Goal: Task Accomplishment & Management: Manage account settings

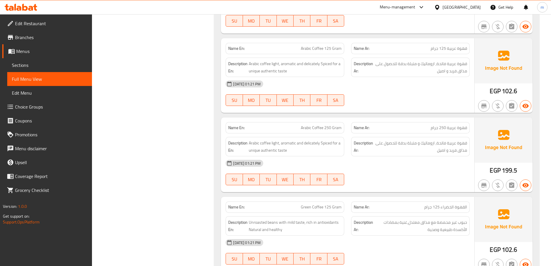
scroll to position [5496, 0]
click at [474, 5] on div "Egypt" at bounding box center [461, 7] width 38 height 6
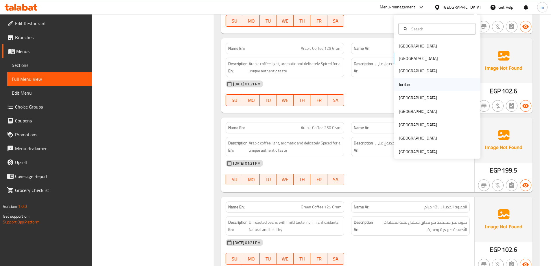
click at [409, 84] on div "Jordan" at bounding box center [404, 84] width 21 height 13
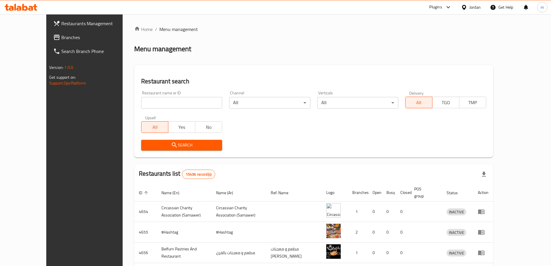
click at [61, 21] on span "Restaurants Management" at bounding box center [97, 23] width 72 height 7
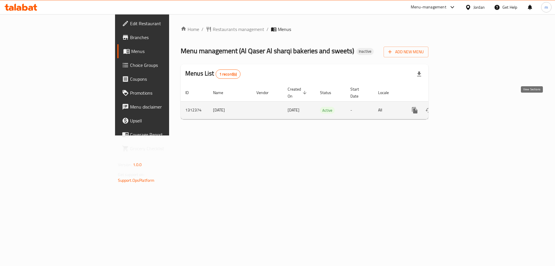
click at [459, 108] on icon "enhanced table" at bounding box center [456, 110] width 5 height 5
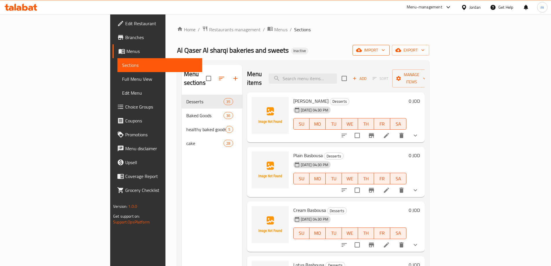
click at [385, 51] on span "import" at bounding box center [371, 50] width 28 height 7
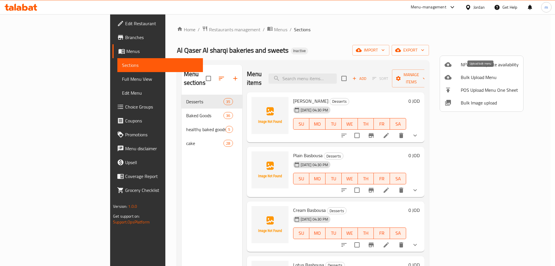
click at [474, 77] on span "Bulk Upload Menu" at bounding box center [490, 77] width 58 height 7
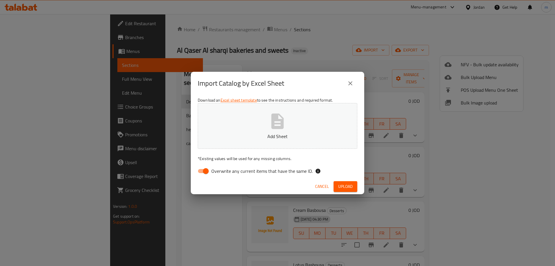
click at [268, 126] on button "Add Sheet" at bounding box center [278, 126] width 160 height 46
click at [208, 173] on input "Overwrite any current items that have the same ID." at bounding box center [205, 170] width 33 height 11
checkbox input "false"
click at [351, 189] on span "Upload" at bounding box center [345, 186] width 14 height 7
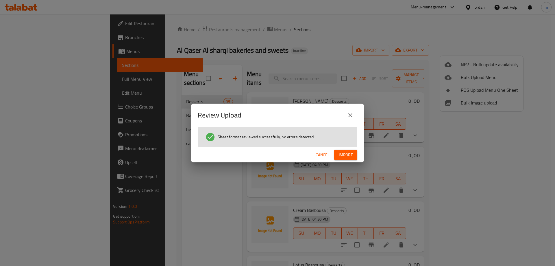
click at [354, 154] on button "Import" at bounding box center [345, 154] width 23 height 11
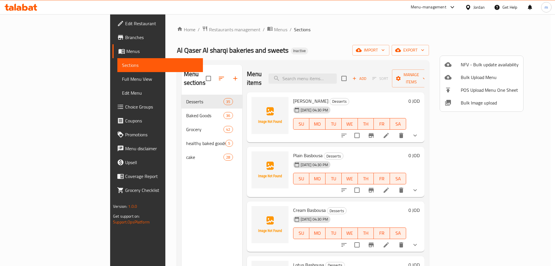
click at [121, 120] on div at bounding box center [277, 133] width 555 height 266
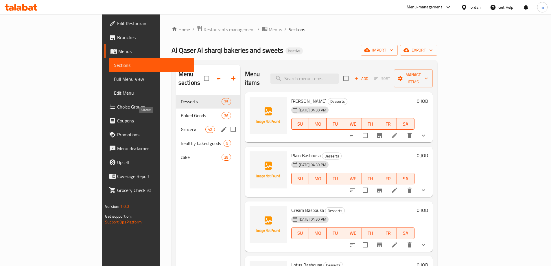
click at [181, 126] on span "Grocery" at bounding box center [193, 129] width 25 height 7
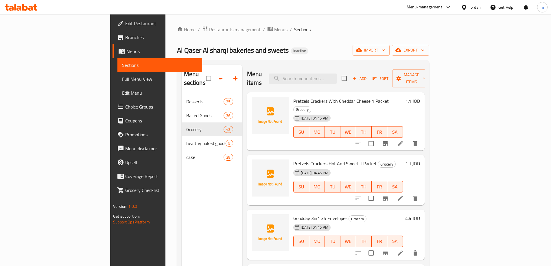
click at [122, 78] on span "Full Menu View" at bounding box center [159, 78] width 75 height 7
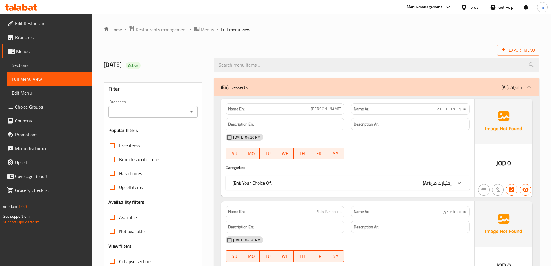
click at [530, 87] on icon at bounding box center [528, 87] width 3 height 2
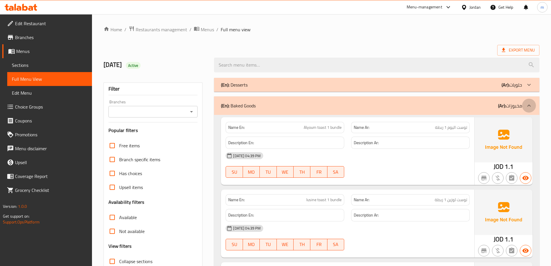
click at [531, 107] on icon at bounding box center [528, 105] width 7 height 7
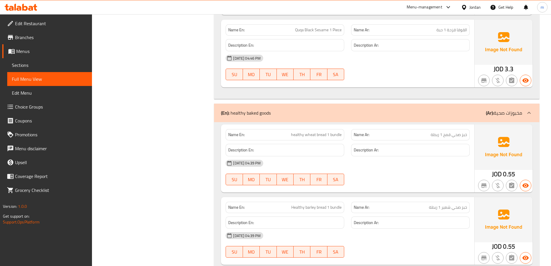
scroll to position [3064, 0]
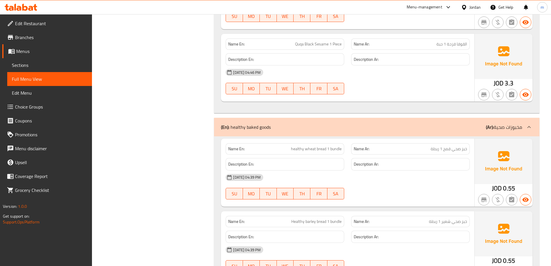
click at [529, 126] on icon at bounding box center [528, 127] width 3 height 2
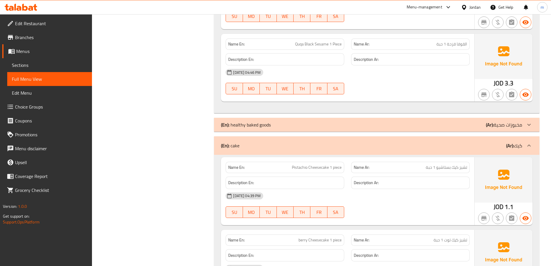
click at [527, 143] on icon at bounding box center [528, 145] width 7 height 7
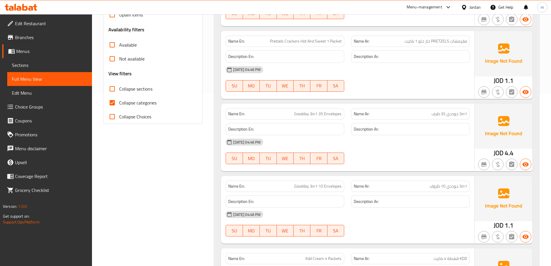
scroll to position [173, 0]
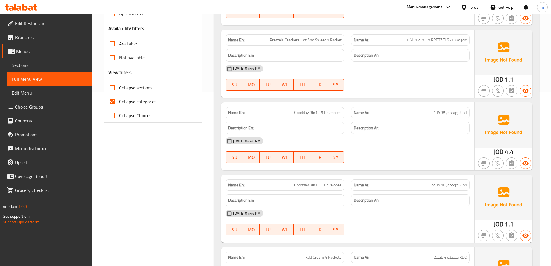
drag, startPoint x: 491, startPoint y: 152, endPoint x: 531, endPoint y: 156, distance: 40.3
click at [531, 157] on div "JOD 4.4" at bounding box center [503, 136] width 58 height 68
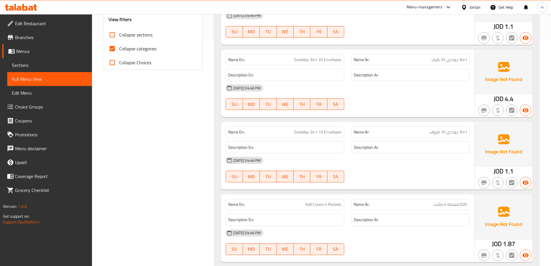
scroll to position [231, 0]
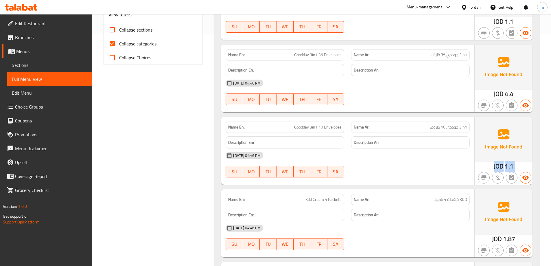
drag, startPoint x: 491, startPoint y: 167, endPoint x: 477, endPoint y: 169, distance: 14.0
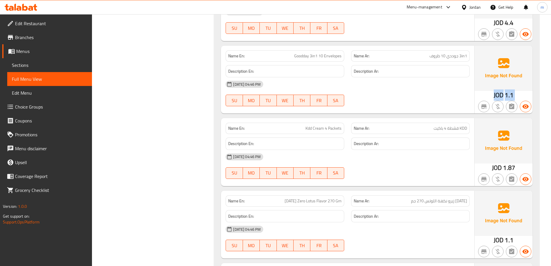
scroll to position [318, 0]
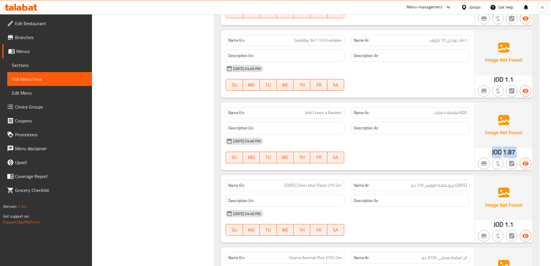
drag, startPoint x: 491, startPoint y: 151, endPoint x: 538, endPoint y: 152, distance: 46.5
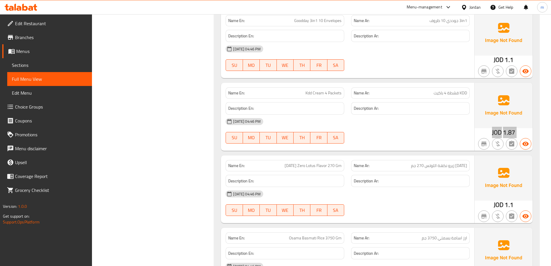
scroll to position [376, 0]
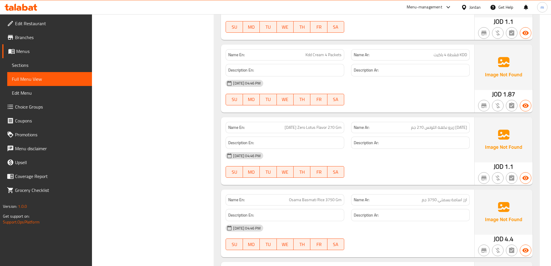
drag, startPoint x: 492, startPoint y: 162, endPoint x: 532, endPoint y: 163, distance: 39.9
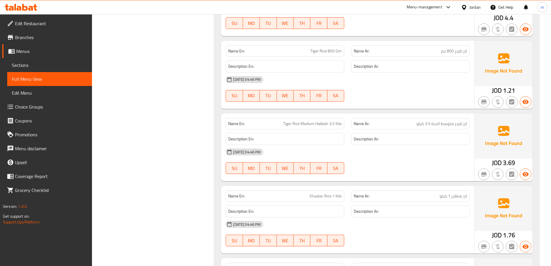
scroll to position [607, 0]
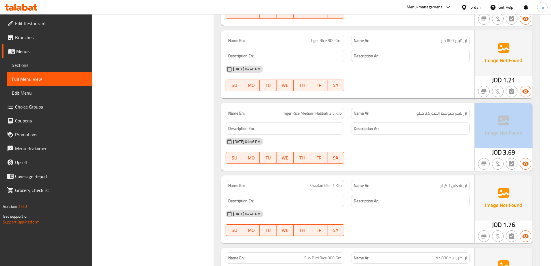
drag, startPoint x: 490, startPoint y: 151, endPoint x: 534, endPoint y: 150, distance: 44.8
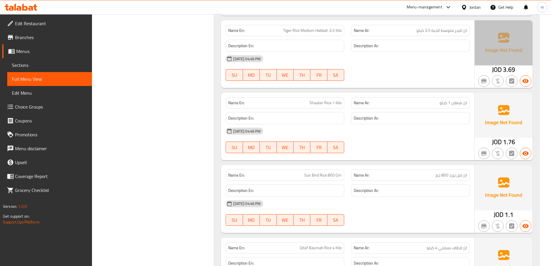
scroll to position [694, 0]
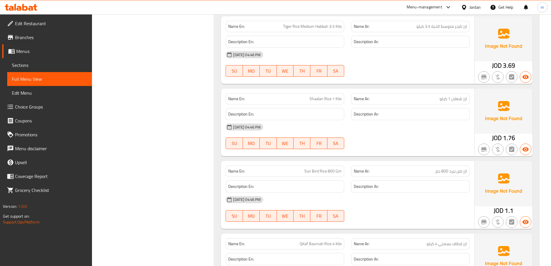
drag, startPoint x: 486, startPoint y: 136, endPoint x: 538, endPoint y: 136, distance: 51.5
drag, startPoint x: 494, startPoint y: 138, endPoint x: 520, endPoint y: 138, distance: 25.4
click at [520, 138] on div "JOD 1.76" at bounding box center [503, 122] width 58 height 68
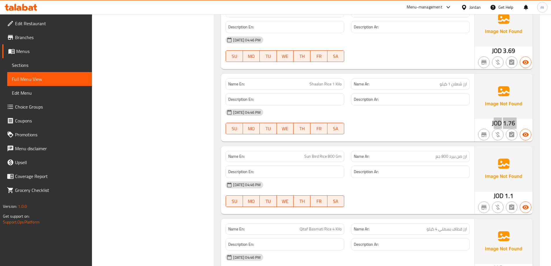
scroll to position [723, 0]
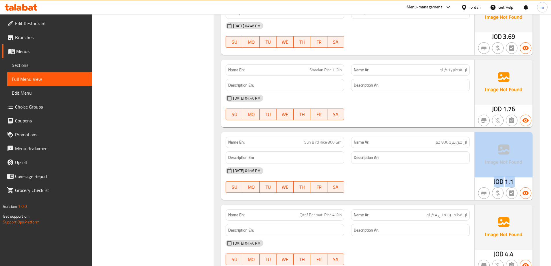
drag, startPoint x: 504, startPoint y: 181, endPoint x: 520, endPoint y: 182, distance: 15.4
click at [520, 182] on div "JOD 1.1" at bounding box center [503, 166] width 58 height 68
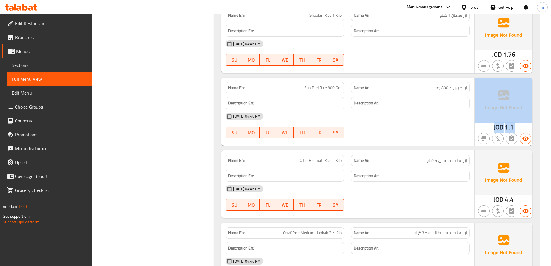
scroll to position [780, 0]
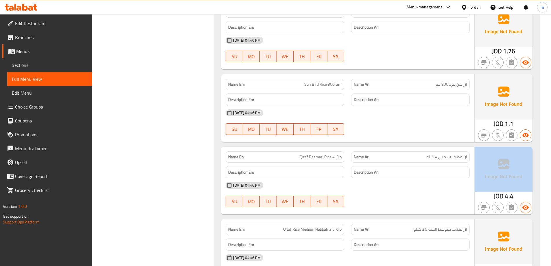
drag, startPoint x: 493, startPoint y: 195, endPoint x: 526, endPoint y: 194, distance: 33.0
click at [526, 194] on div "JOD 4.4" at bounding box center [503, 181] width 58 height 68
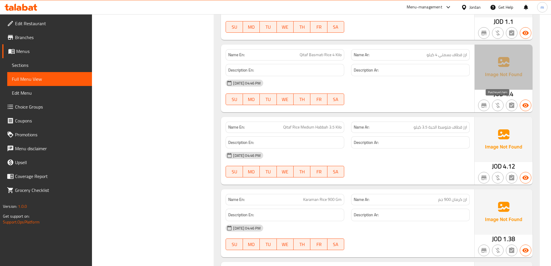
scroll to position [896, 0]
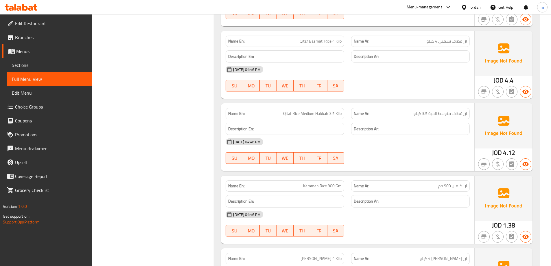
click at [503, 153] on span "4.12" at bounding box center [509, 152] width 12 height 11
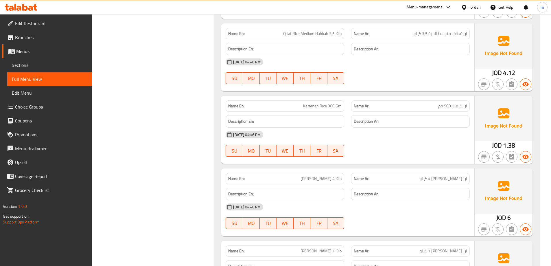
scroll to position [983, 0]
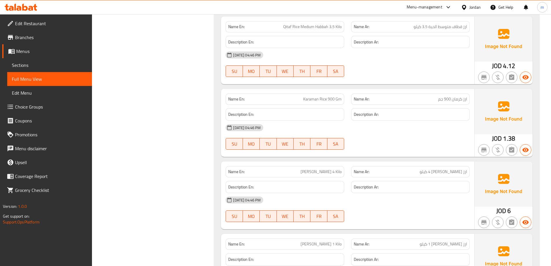
click at [506, 139] on span "1.38" at bounding box center [509, 138] width 12 height 11
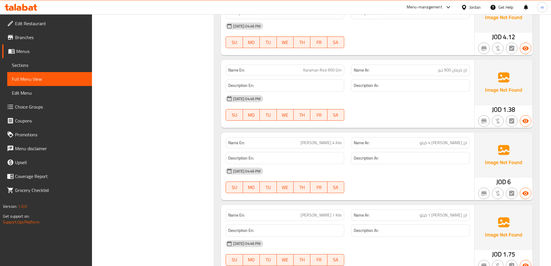
click at [508, 180] on span "6" at bounding box center [508, 181] width 3 height 11
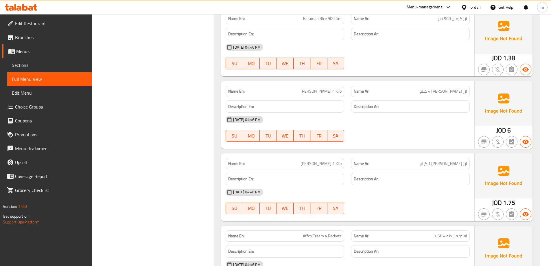
scroll to position [1098, 0]
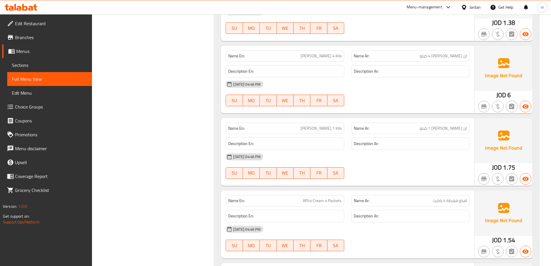
click at [505, 166] on span "1.75" at bounding box center [509, 167] width 12 height 11
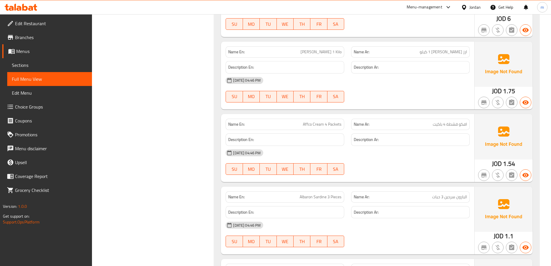
scroll to position [1185, 0]
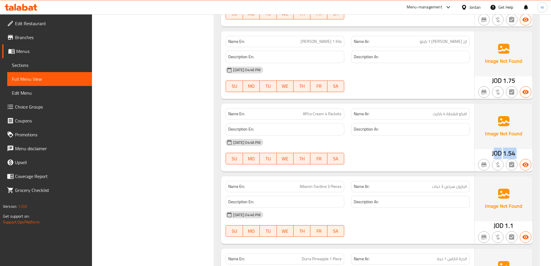
drag, startPoint x: 494, startPoint y: 152, endPoint x: 525, endPoint y: 153, distance: 31.0
click at [525, 153] on div "JOD 1.54" at bounding box center [503, 137] width 58 height 68
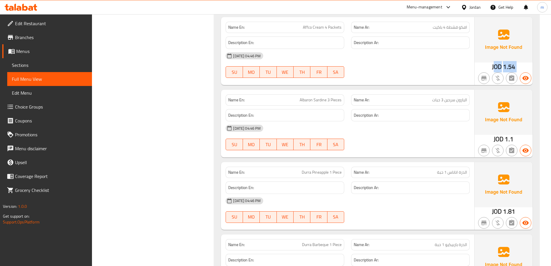
scroll to position [1272, 0]
drag, startPoint x: 506, startPoint y: 137, endPoint x: 533, endPoint y: 138, distance: 26.6
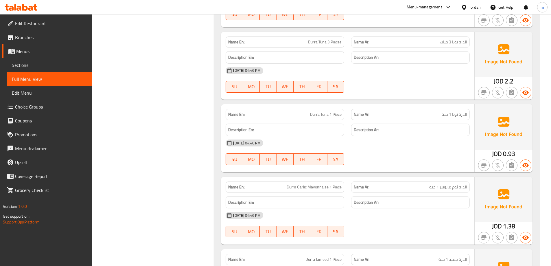
scroll to position [1648, 0]
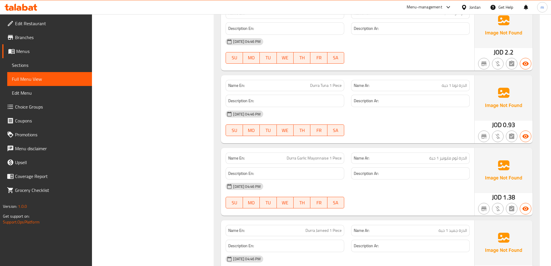
click at [486, 195] on div "JOD 1.38" at bounding box center [503, 182] width 58 height 68
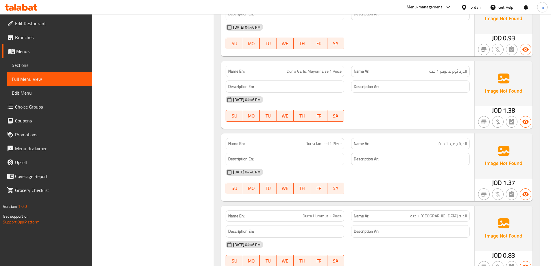
click at [502, 182] on div "JOD 1.37" at bounding box center [503, 182] width 23 height 9
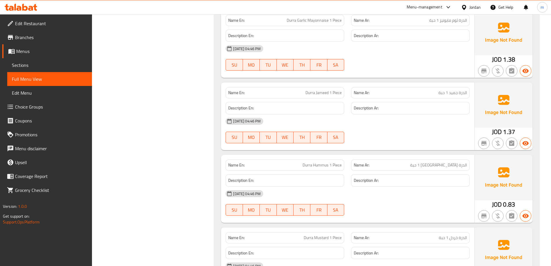
scroll to position [1792, 0]
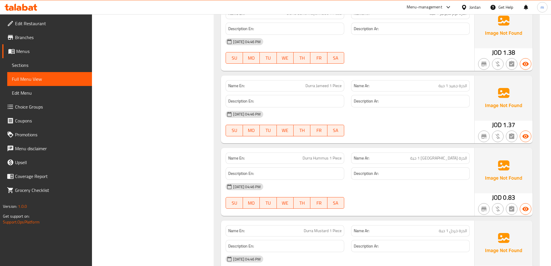
click at [508, 197] on span "0.83" at bounding box center [509, 197] width 12 height 11
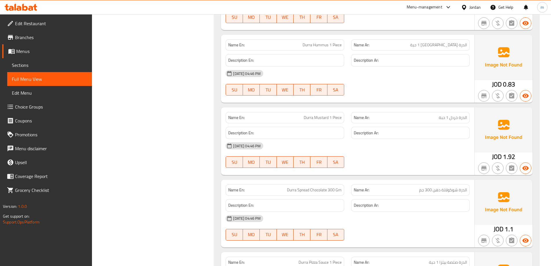
scroll to position [1908, 0]
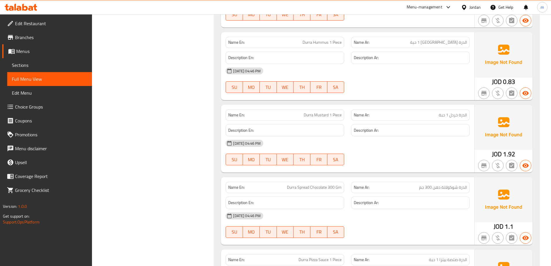
click at [504, 155] on span "1.92" at bounding box center [509, 153] width 12 height 11
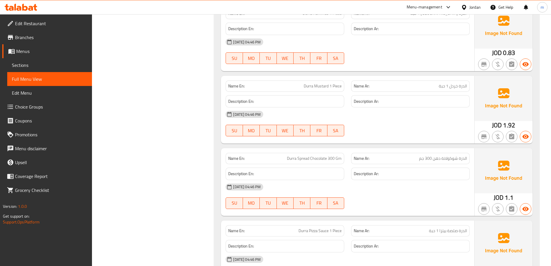
scroll to position [1966, 0]
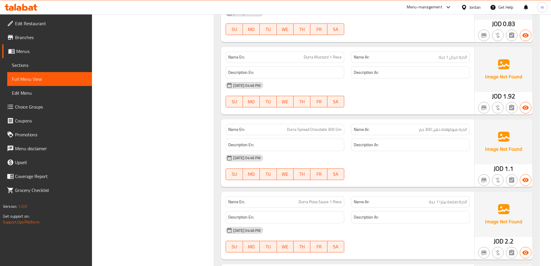
click at [502, 166] on span "JOD" at bounding box center [498, 168] width 10 height 11
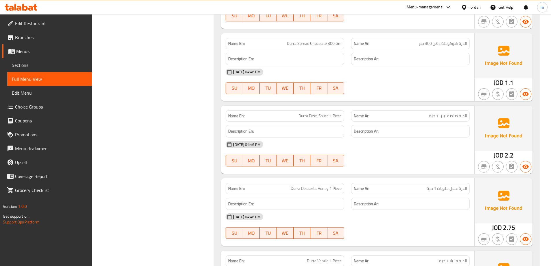
scroll to position [2052, 0]
click at [506, 155] on span "2.2" at bounding box center [508, 154] width 8 height 11
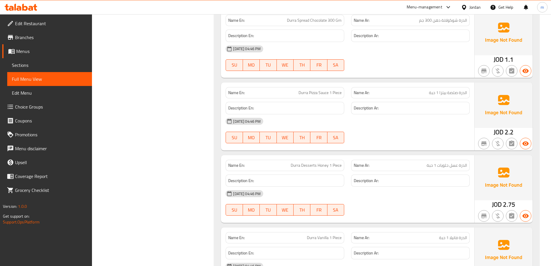
scroll to position [2081, 0]
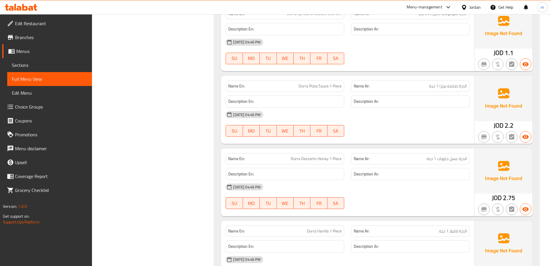
click at [505, 195] on span "2.75" at bounding box center [509, 197] width 12 height 11
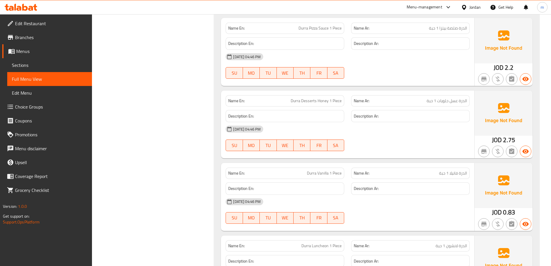
scroll to position [2168, 0]
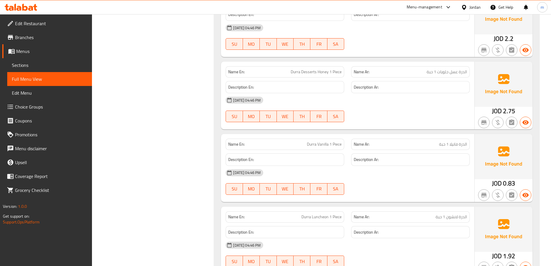
click at [511, 183] on span "0.83" at bounding box center [509, 182] width 12 height 11
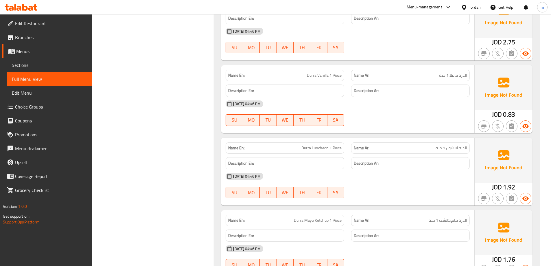
scroll to position [2255, 0]
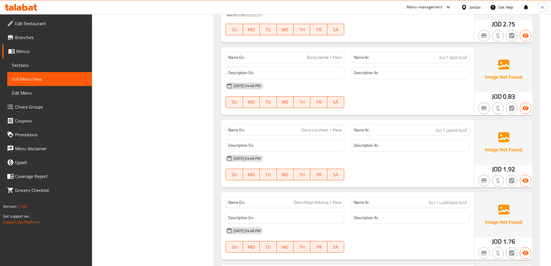
click at [503, 169] on span "1.92" at bounding box center [509, 168] width 12 height 11
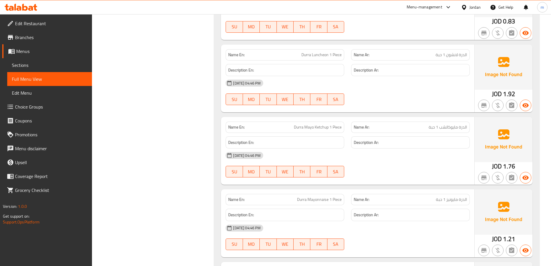
scroll to position [2341, 0]
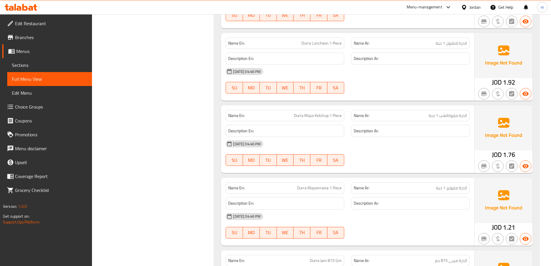
click at [502, 155] on div "JOD 1.76" at bounding box center [503, 154] width 23 height 9
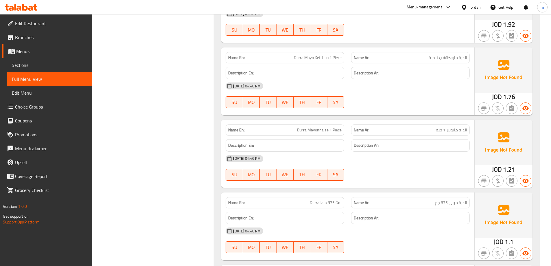
click at [495, 164] on span "JOD" at bounding box center [497, 169] width 10 height 11
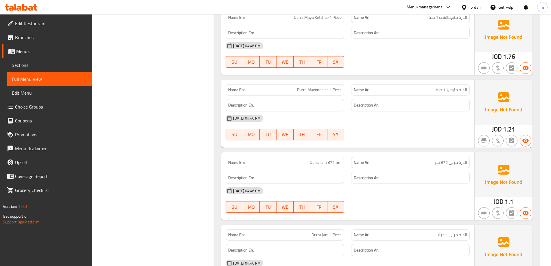
scroll to position [2457, 0]
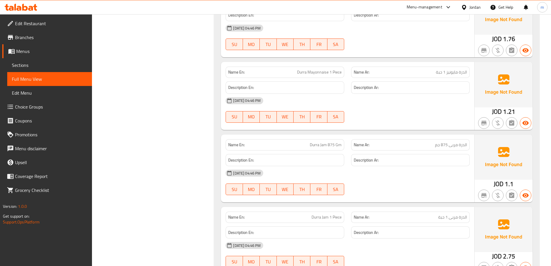
click at [510, 183] on span "1.1" at bounding box center [508, 183] width 8 height 11
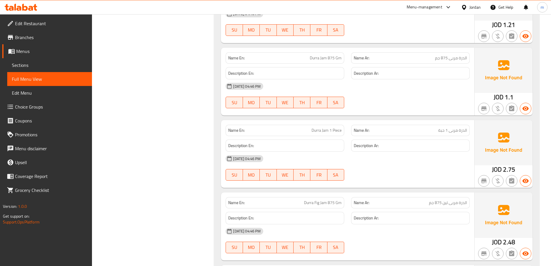
click at [499, 170] on span "JOD" at bounding box center [497, 169] width 10 height 11
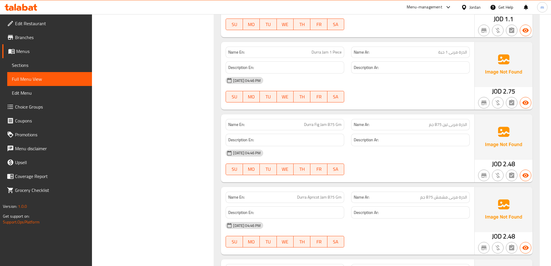
scroll to position [2630, 0]
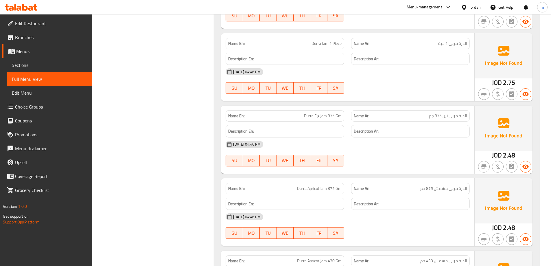
click at [509, 156] on span "2.48" at bounding box center [509, 154] width 12 height 11
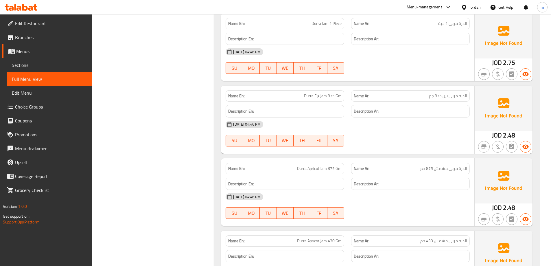
scroll to position [2659, 0]
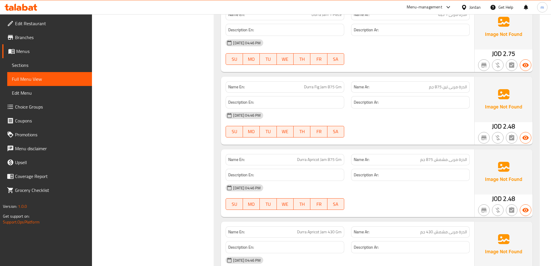
click at [507, 197] on span "2.48" at bounding box center [509, 198] width 12 height 11
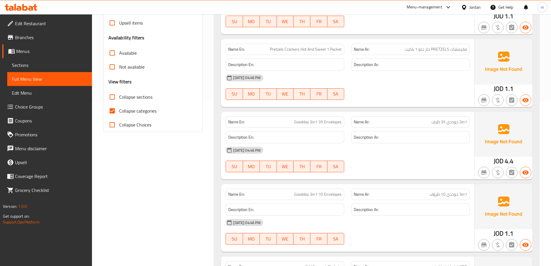
scroll to position [94, 0]
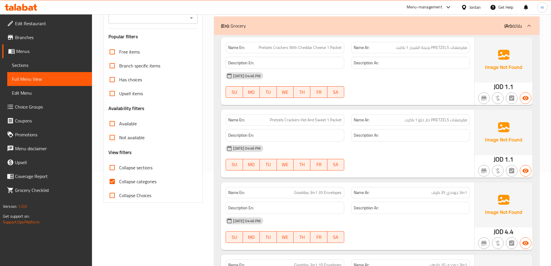
drag, startPoint x: 120, startPoint y: 182, endPoint x: 153, endPoint y: 184, distance: 33.3
click at [120, 182] on span "Collapse categories" at bounding box center [137, 181] width 37 height 7
click at [119, 182] on input "Collapse categories" at bounding box center [112, 181] width 14 height 14
checkbox input "false"
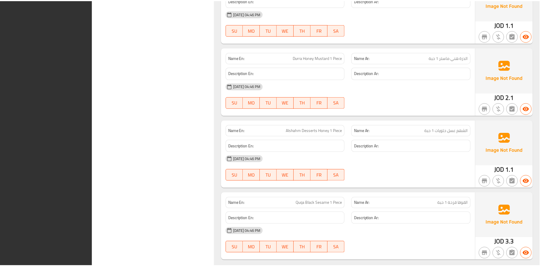
scroll to position [2955, 0]
